Goal: Find contact information: Find contact information

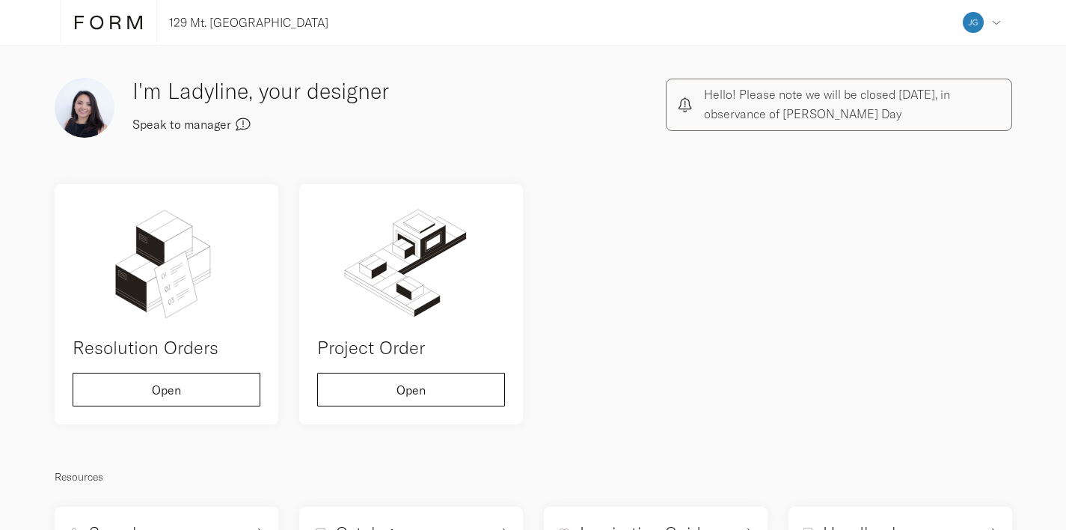
click at [198, 121] on span "Speak to manager" at bounding box center [181, 124] width 99 height 12
click at [989, 29] on div "Address Collaborators Profile Deposits Log out" at bounding box center [981, 22] width 49 height 45
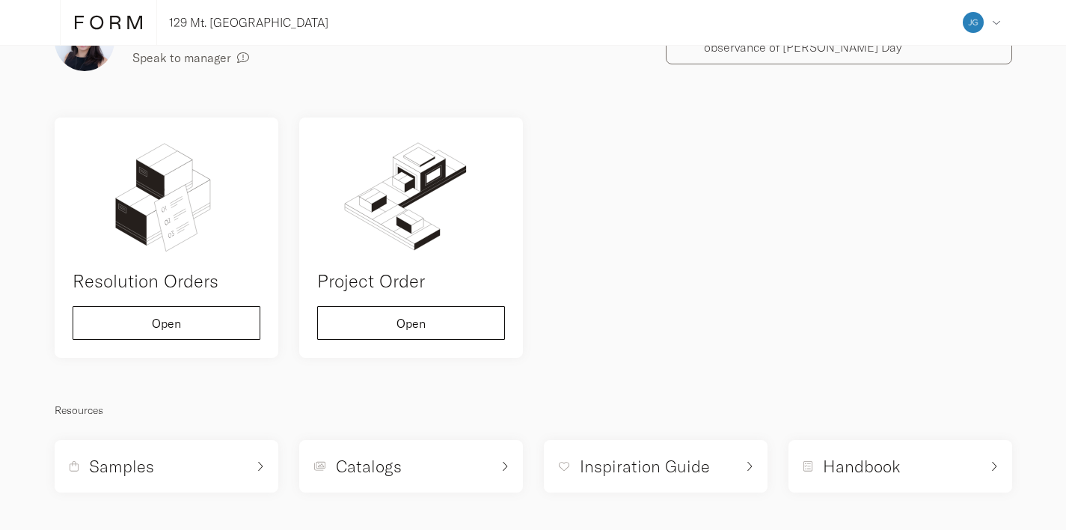
click at [602, 380] on div "I'm Ladyline, your designer Speak to manager Hello! Please note we will be clos…" at bounding box center [533, 250] width 979 height 505
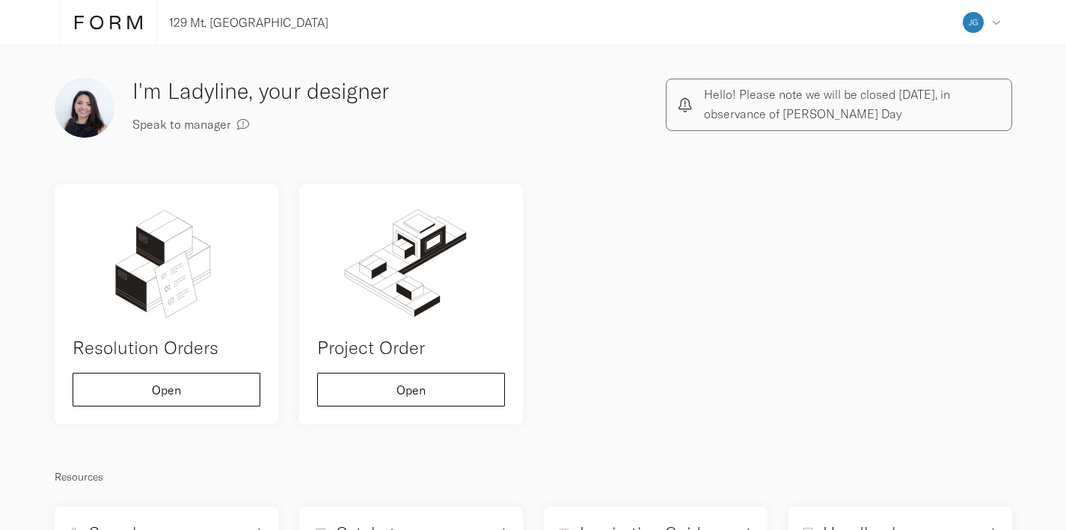
click at [106, 31] on div at bounding box center [108, 22] width 97 height 45
click at [111, 16] on icon at bounding box center [115, 22] width 10 height 13
click at [82, 22] on icon at bounding box center [79, 22] width 9 height 13
